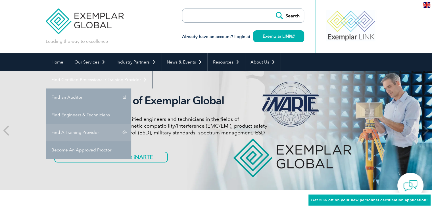
click at [131, 124] on link "Find A Training Provider" at bounding box center [88, 133] width 85 height 18
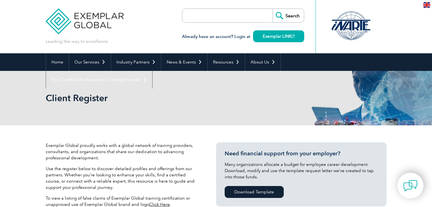
scroll to position [124, 0]
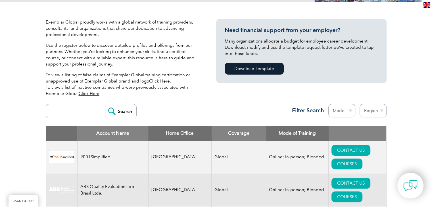
click at [74, 114] on input "search" at bounding box center [77, 112] width 56 height 14
type input "biqs"
click at [116, 109] on input "Search" at bounding box center [120, 112] width 31 height 14
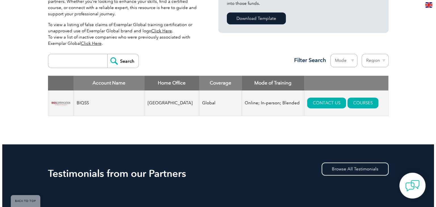
scroll to position [203, 0]
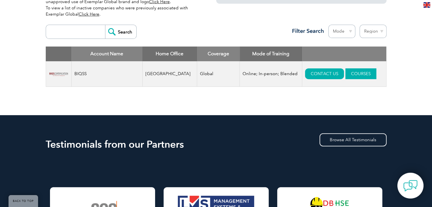
click at [351, 72] on link "COURSES" at bounding box center [360, 73] width 31 height 11
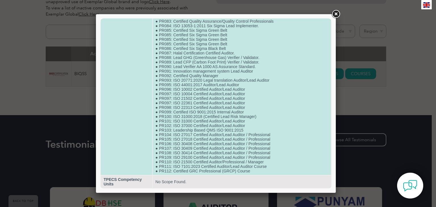
scroll to position [439, 0]
